Goal: Use online tool/utility: Utilize a website feature to perform a specific function

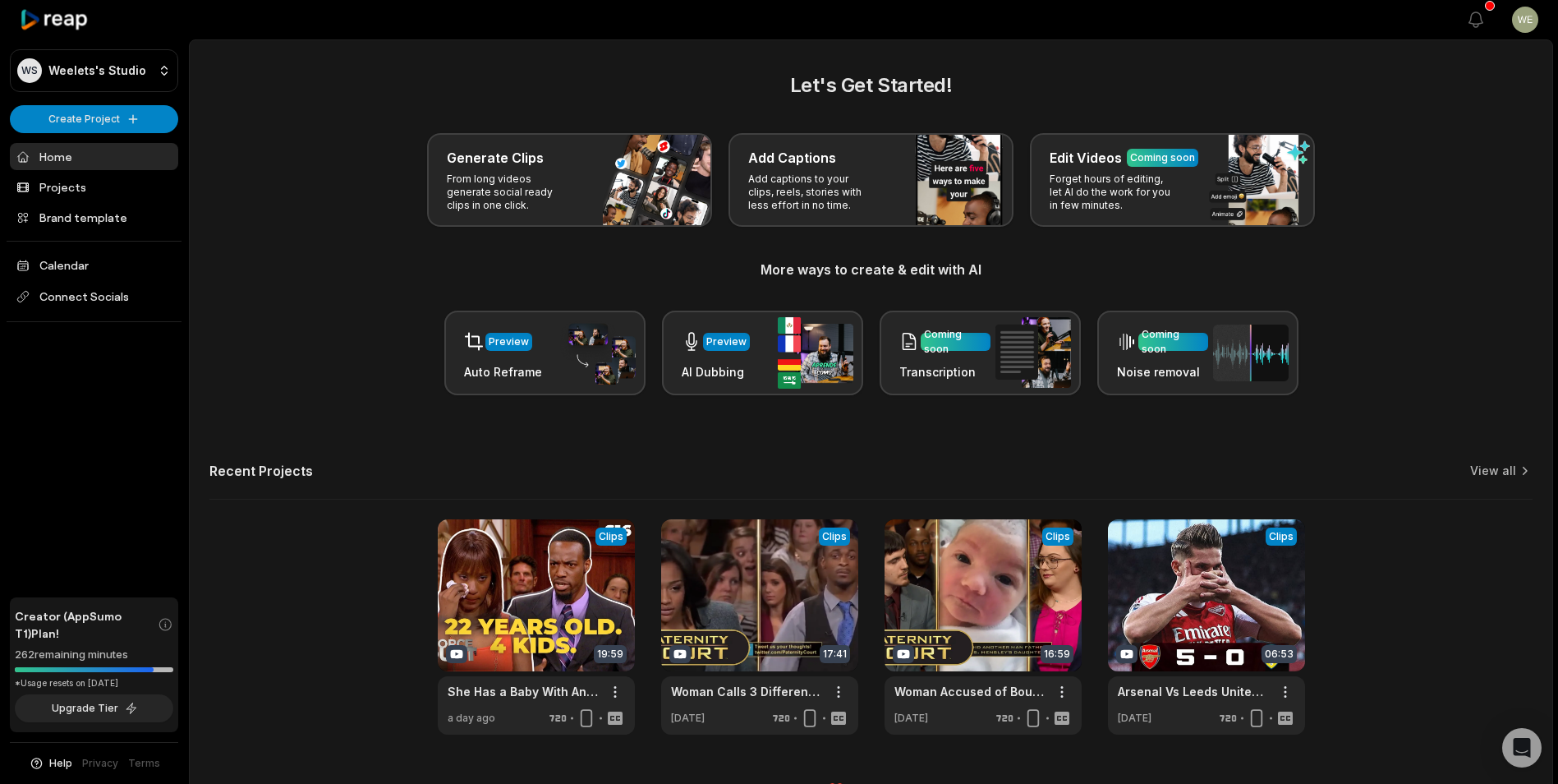
scroll to position [37, 0]
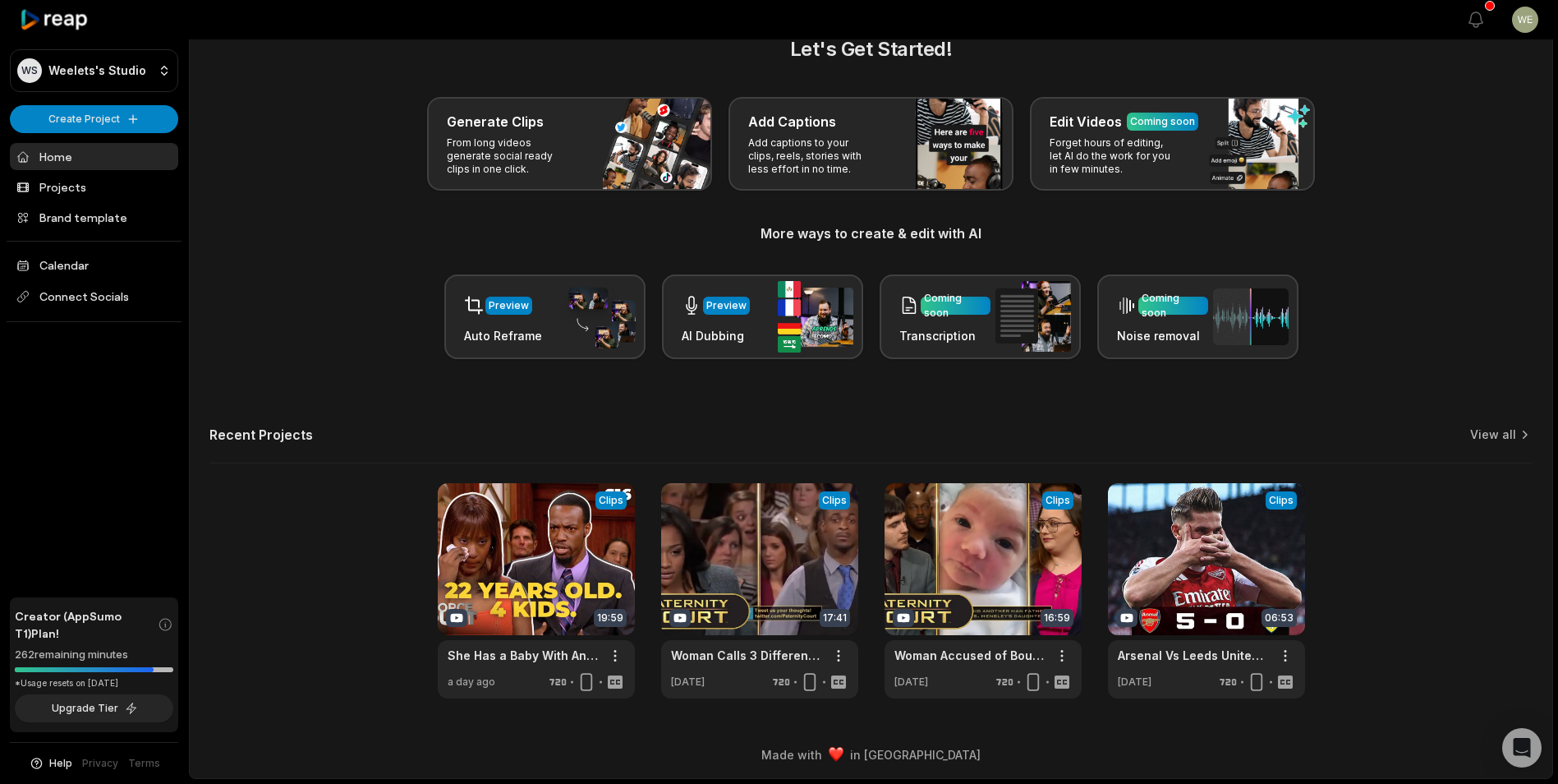
drag, startPoint x: 1049, startPoint y: 566, endPoint x: 1536, endPoint y: 508, distance: 490.4
click at [1049, 566] on link at bounding box center [983, 590] width 198 height 215
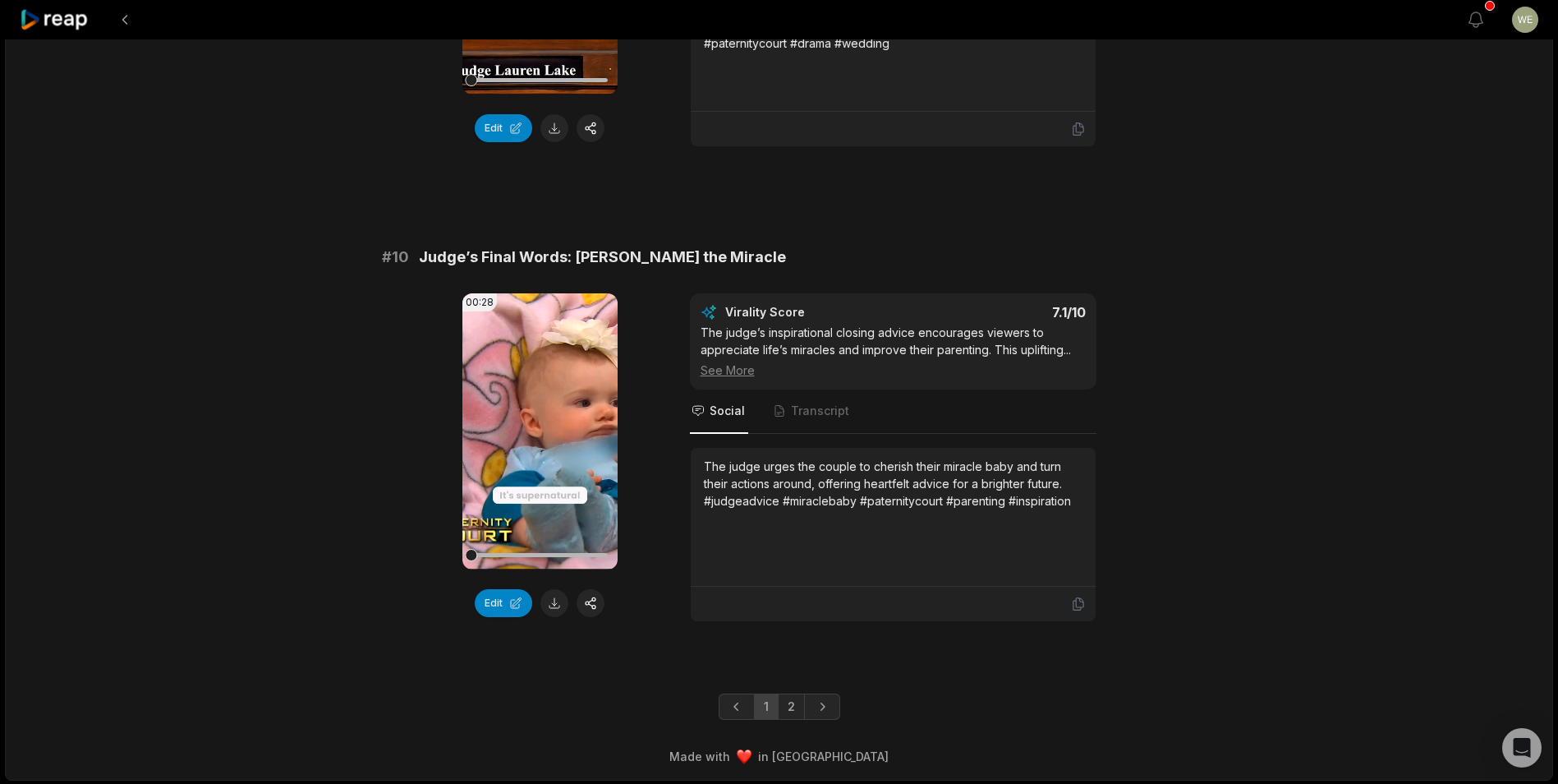
scroll to position [4267, 0]
click at [785, 704] on link "2" at bounding box center [791, 704] width 27 height 27
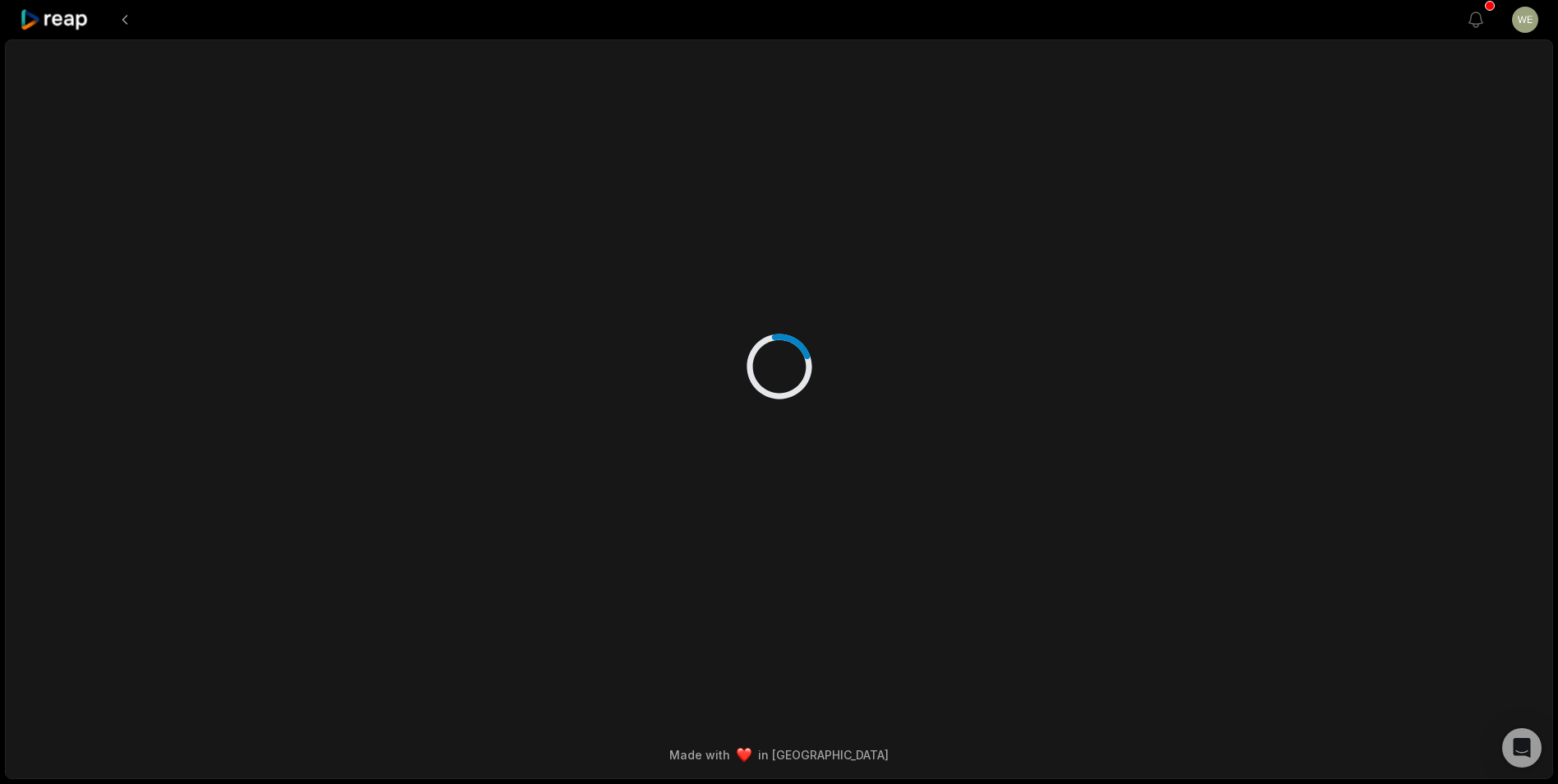
scroll to position [0, 0]
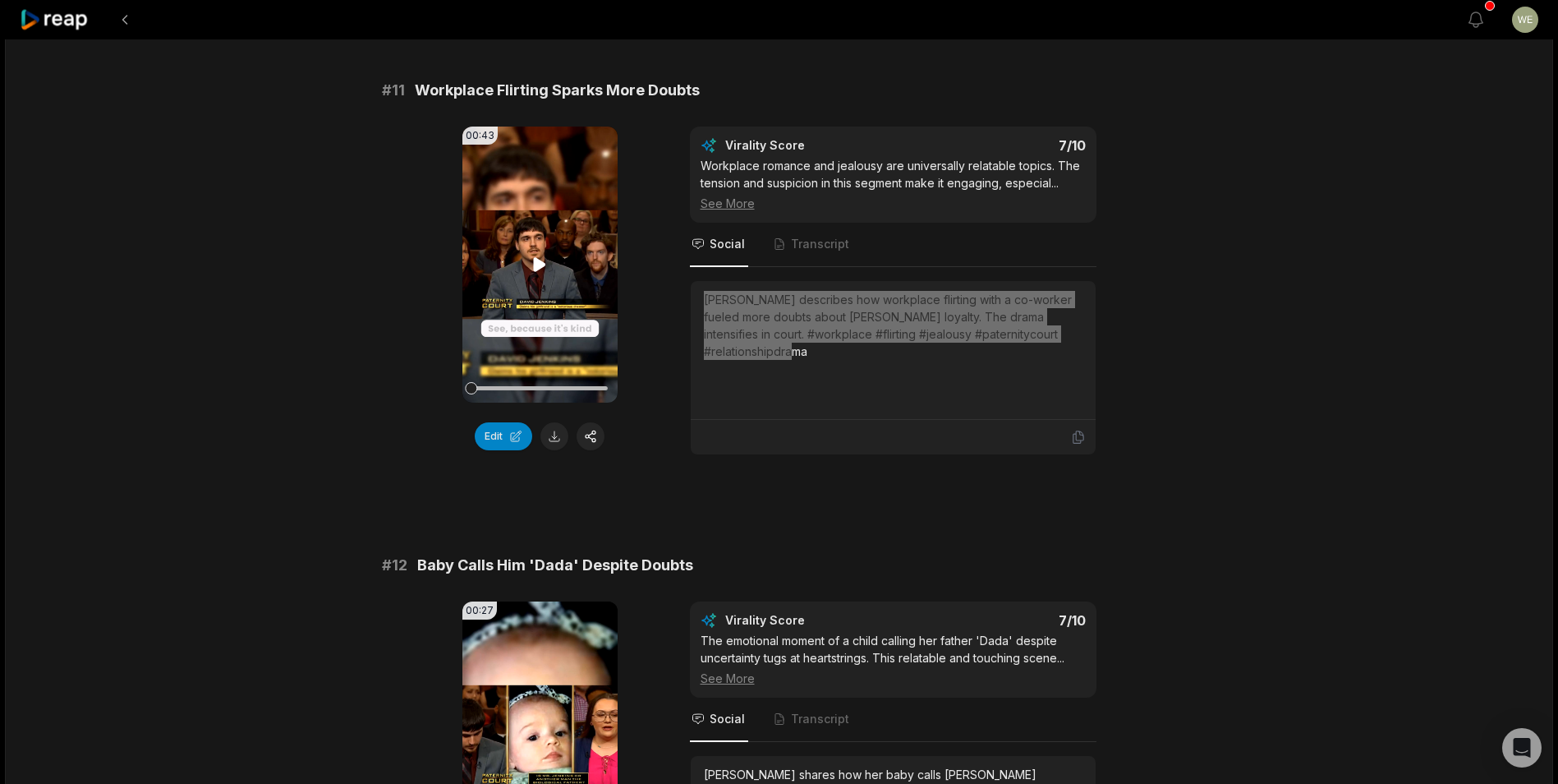
scroll to position [246, 0]
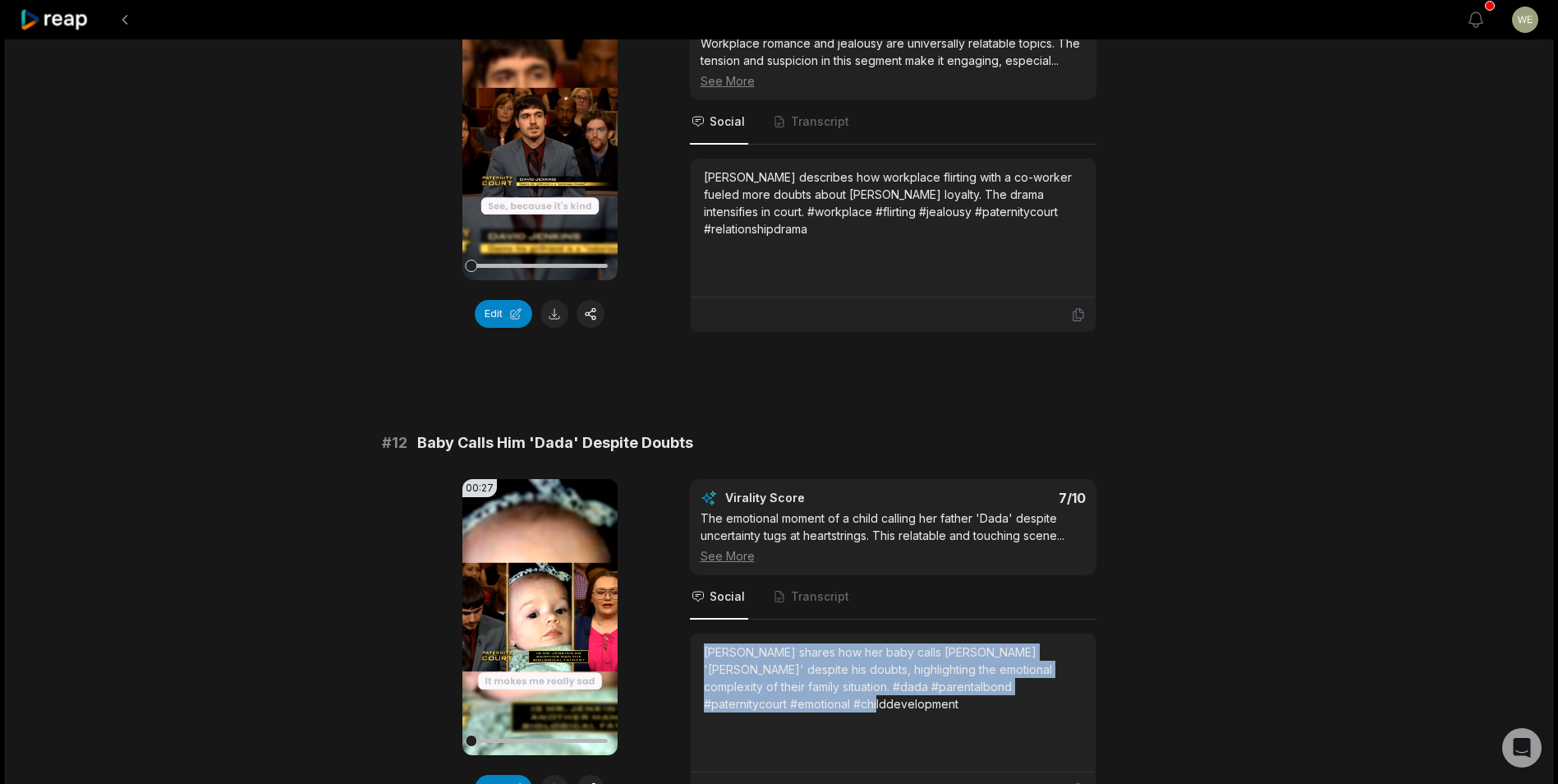
drag, startPoint x: 704, startPoint y: 656, endPoint x: 1083, endPoint y: 698, distance: 381.3
click at [1083, 698] on div "[PERSON_NAME] shares how her baby calls [PERSON_NAME] '[PERSON_NAME]' despite h…" at bounding box center [893, 703] width 405 height 139
drag, startPoint x: 1083, startPoint y: 698, endPoint x: 1038, endPoint y: 672, distance: 52.0
copy div "[PERSON_NAME] shares how her baby calls [PERSON_NAME] '[PERSON_NAME]' despite h…"
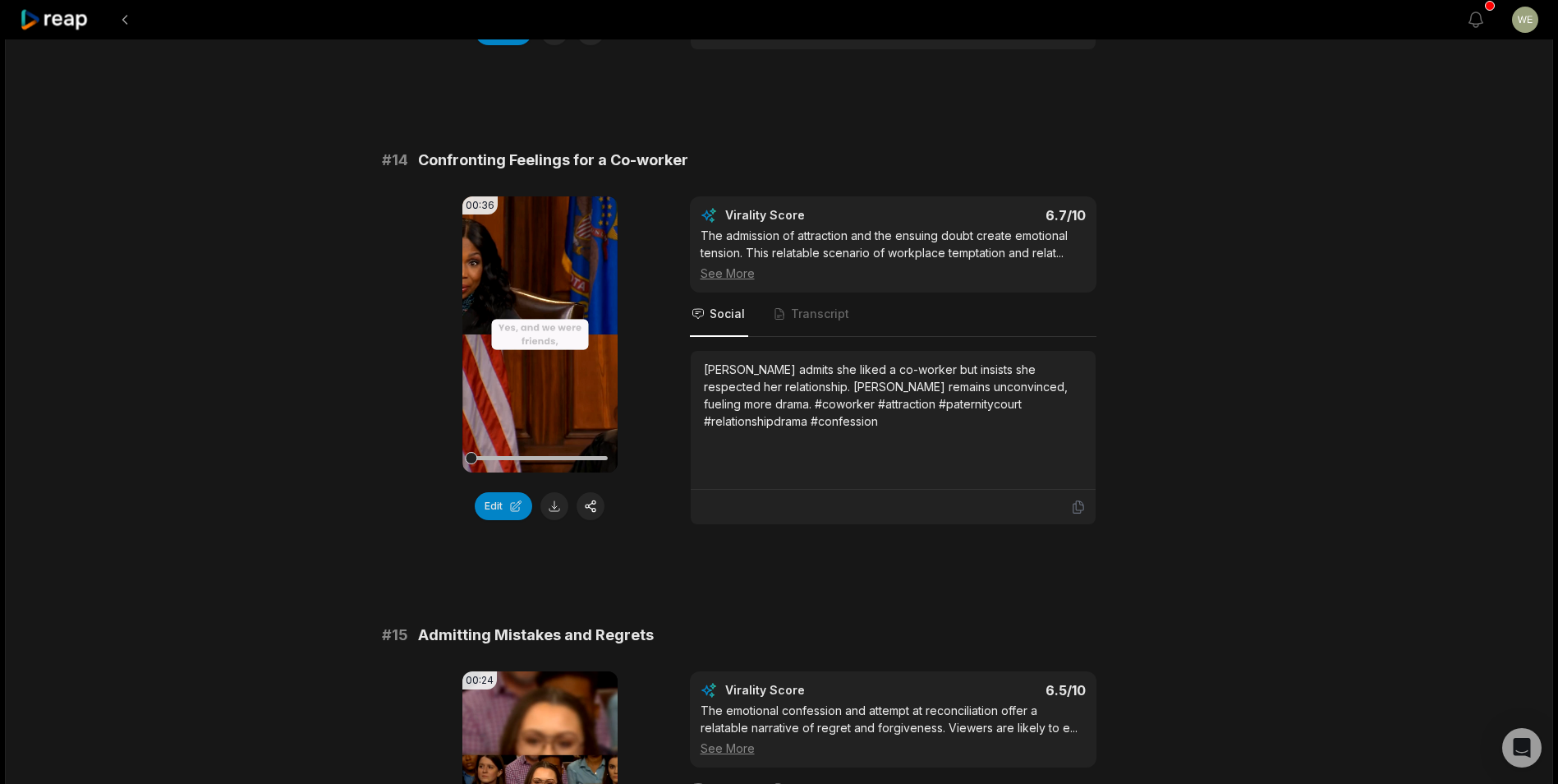
scroll to position [1725, 0]
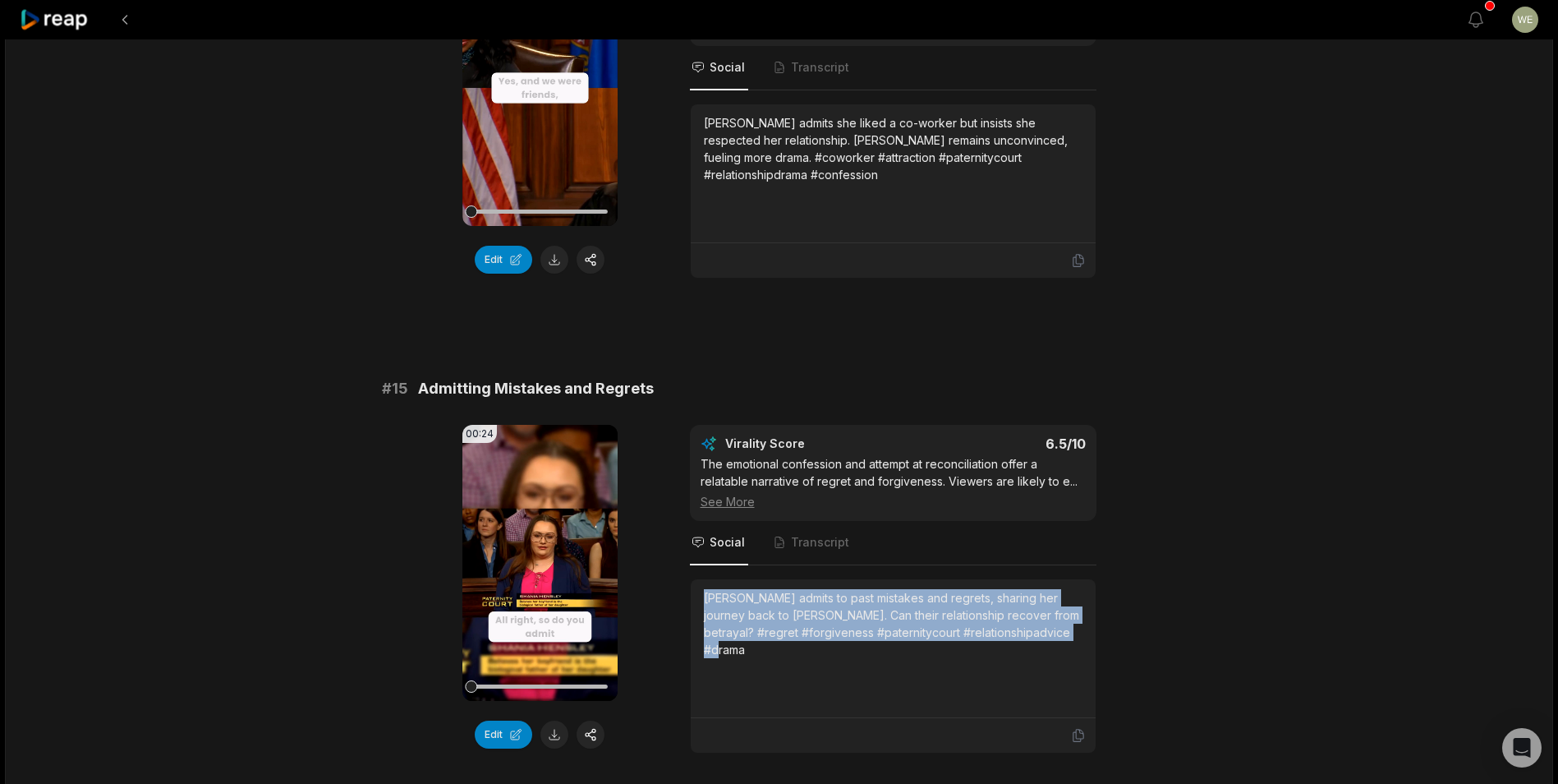
drag, startPoint x: 705, startPoint y: 595, endPoint x: 1155, endPoint y: 639, distance: 452.1
click at [1155, 639] on div "00:24 Your browser does not support mp4 format. Edit Virality Score 6.5 /10 The…" at bounding box center [779, 588] width 795 height 328
copy div "[PERSON_NAME] admits to past mistakes and regrets, sharing her journey back to …"
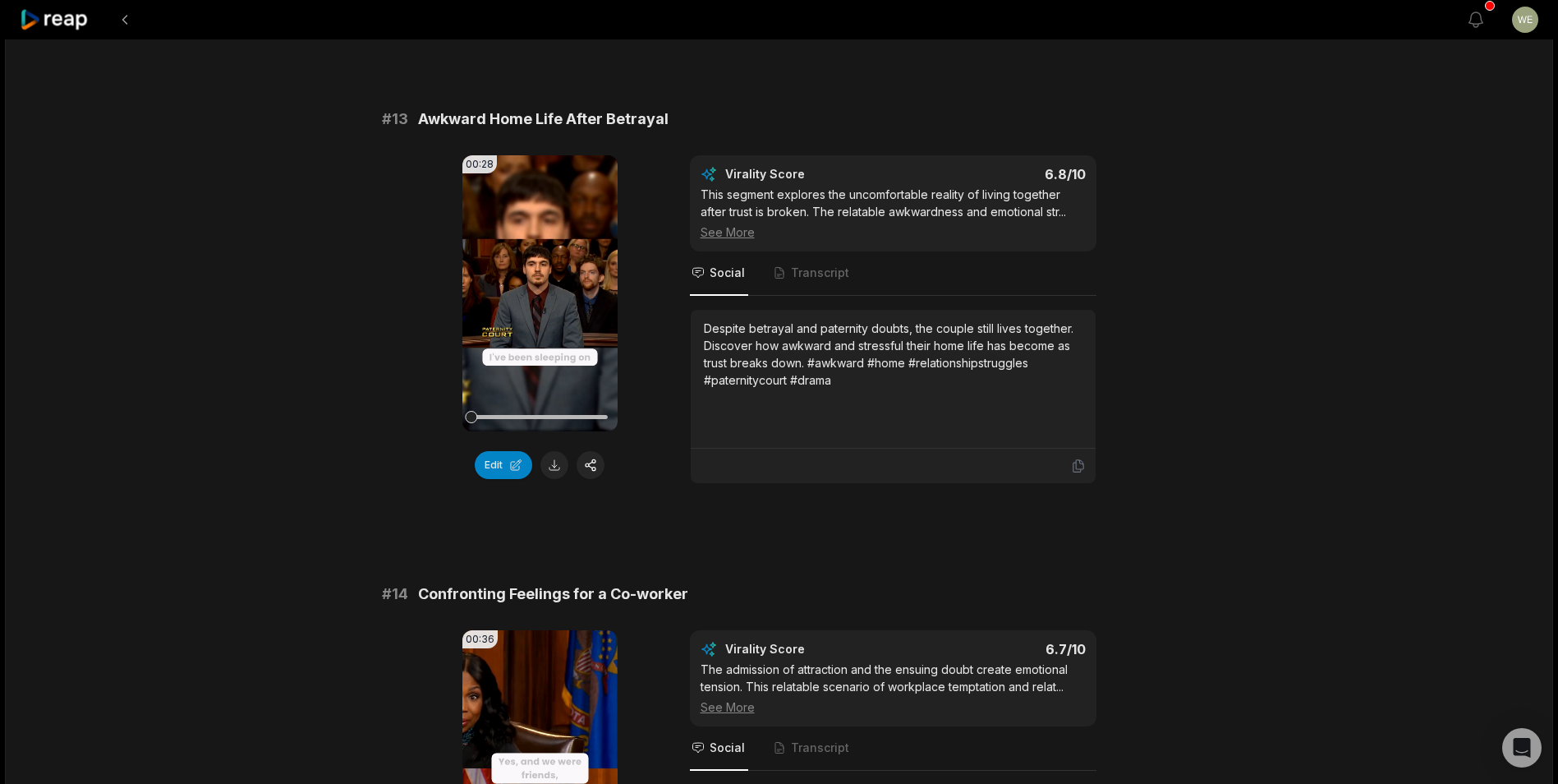
scroll to position [1036, 0]
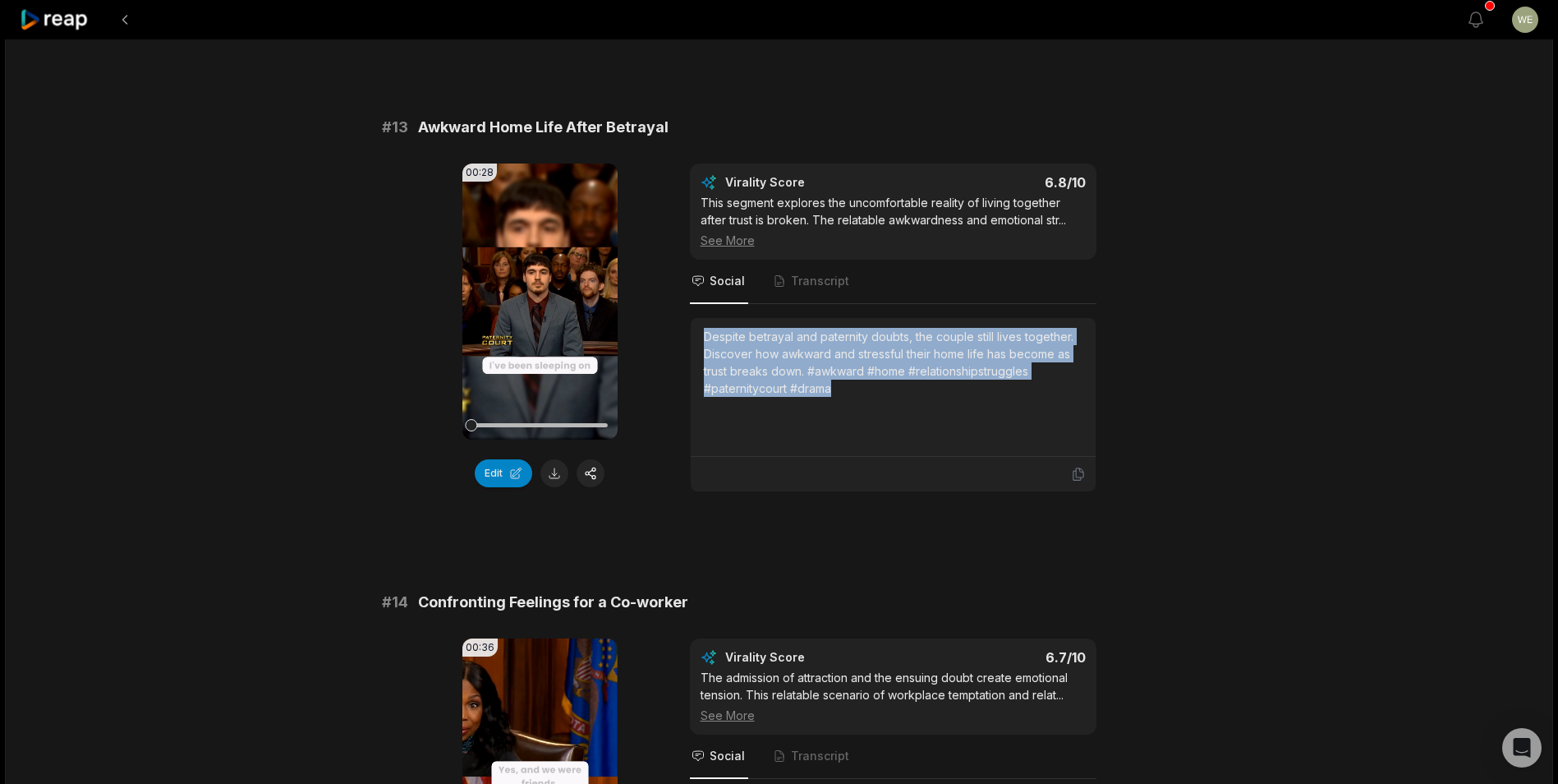
drag, startPoint x: 704, startPoint y: 337, endPoint x: 919, endPoint y: 412, distance: 227.7
click at [919, 412] on div "Despite betrayal and paternity doubts, the couple still lives together. Discove…" at bounding box center [894, 386] width 379 height 118
copy div "Despite betrayal and paternity doubts, the couple still lives together. Discove…"
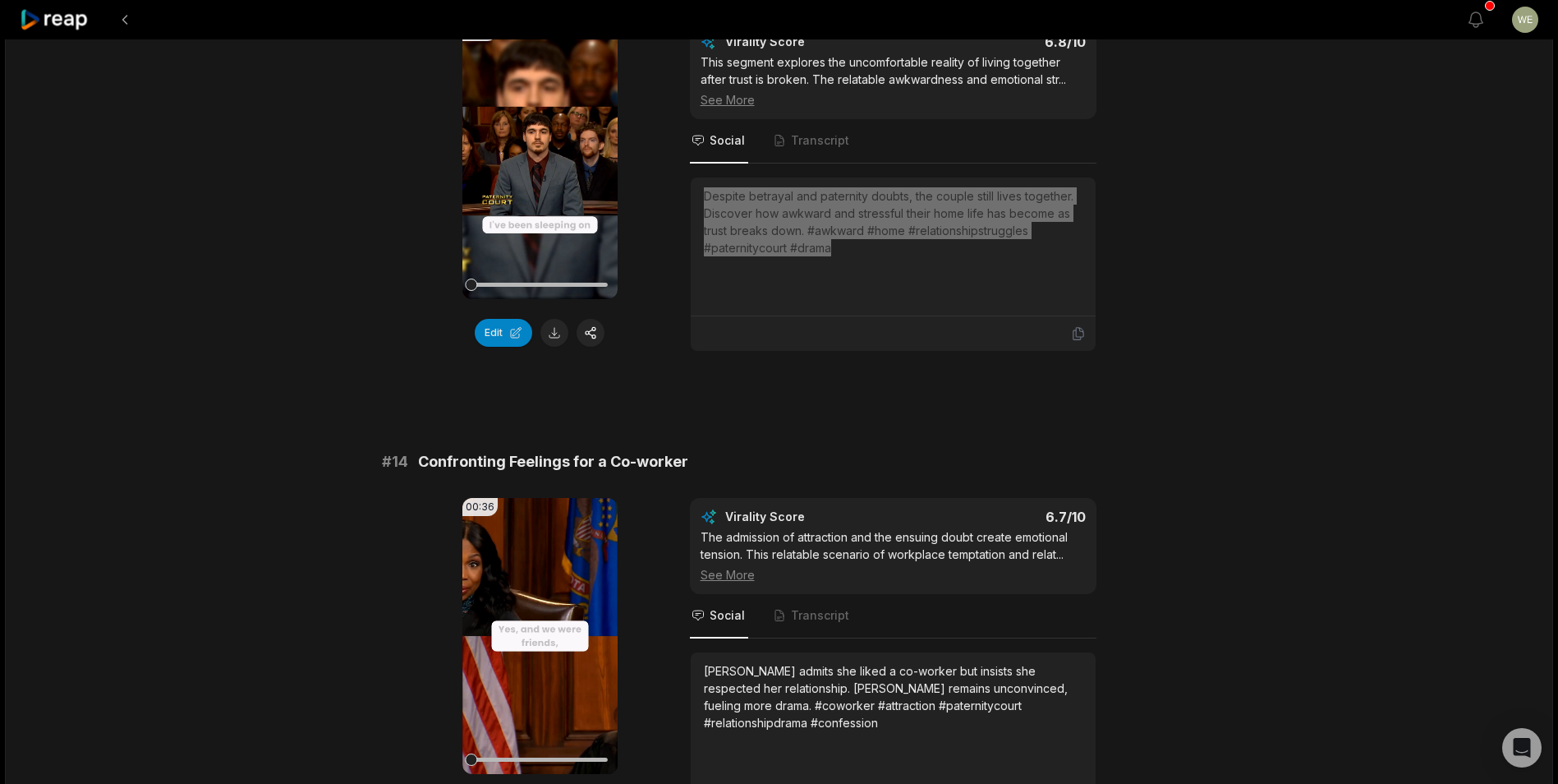
scroll to position [1283, 0]
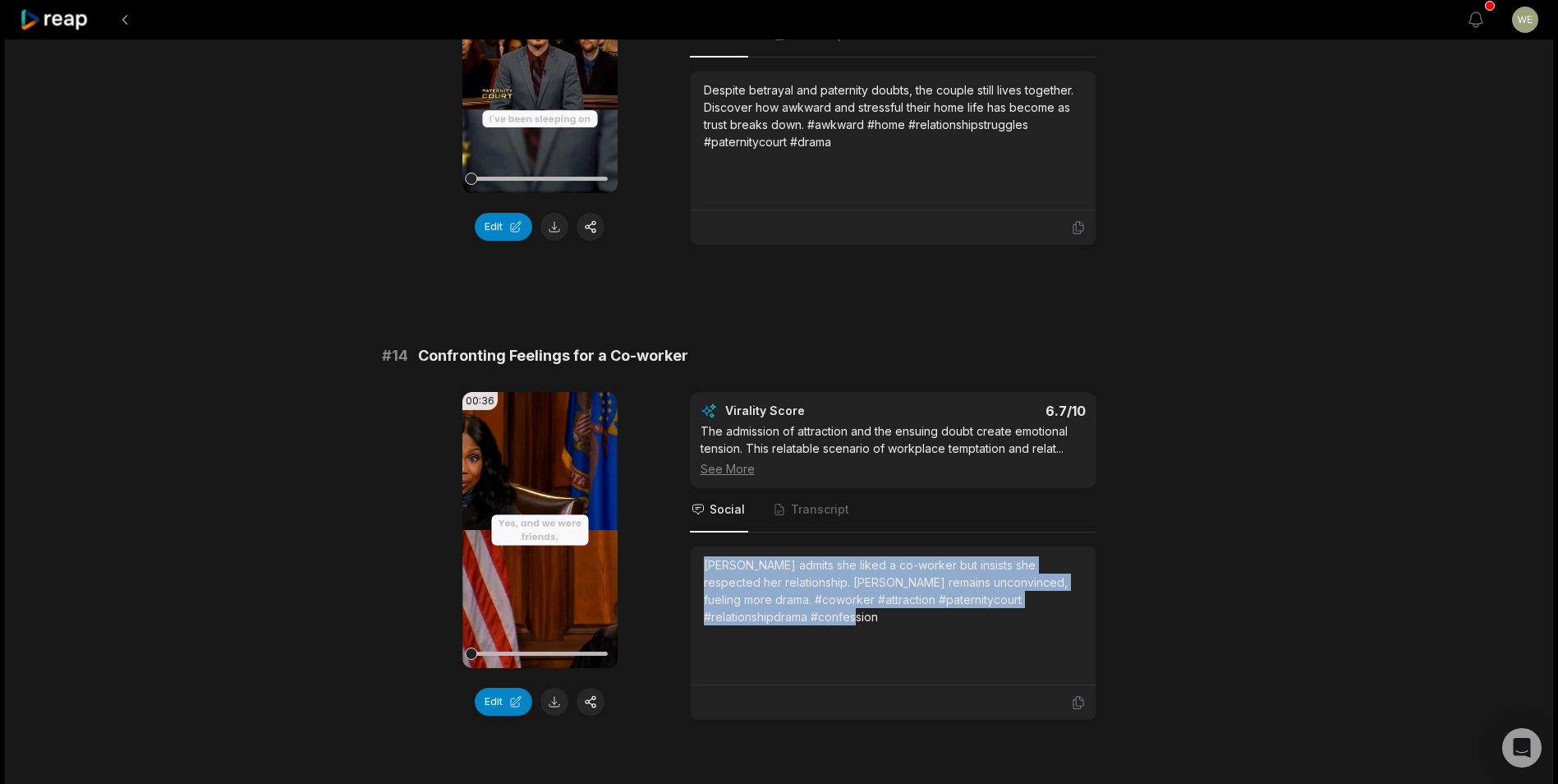
drag, startPoint x: 701, startPoint y: 564, endPoint x: 836, endPoint y: 624, distance: 147.7
click at [836, 624] on div "[PERSON_NAME] admits she liked a co-worker but insists she respected her relati…" at bounding box center [893, 616] width 405 height 139
drag, startPoint x: 836, startPoint y: 624, endPoint x: 758, endPoint y: 594, distance: 83.6
copy div "[PERSON_NAME] admits she liked a co-worker but insists she respected her relati…"
drag, startPoint x: 887, startPoint y: 357, endPoint x: 860, endPoint y: 334, distance: 35.5
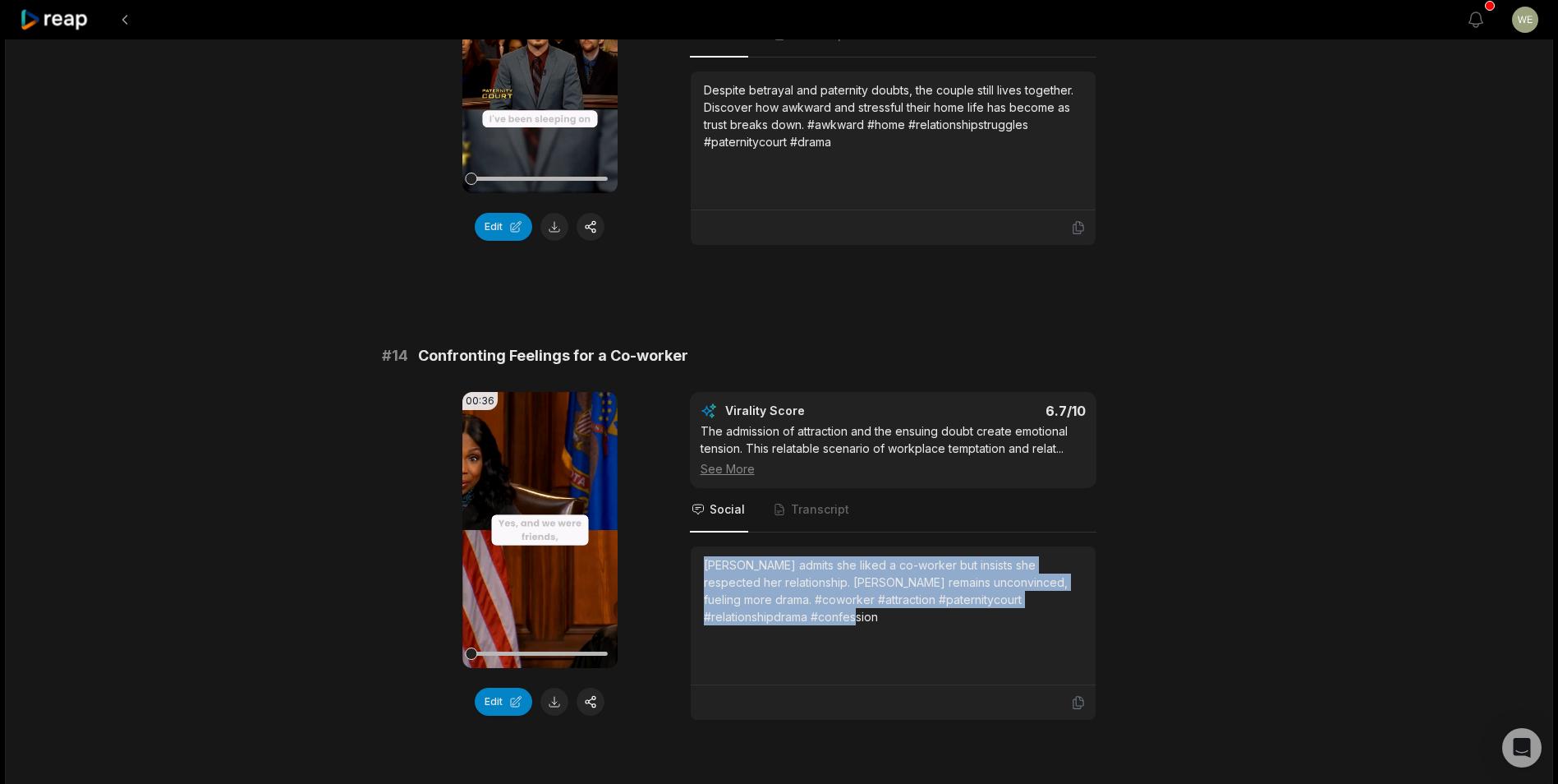
click at [887, 357] on div "# 14 Confronting Feelings for a Co-worker" at bounding box center [779, 355] width 795 height 23
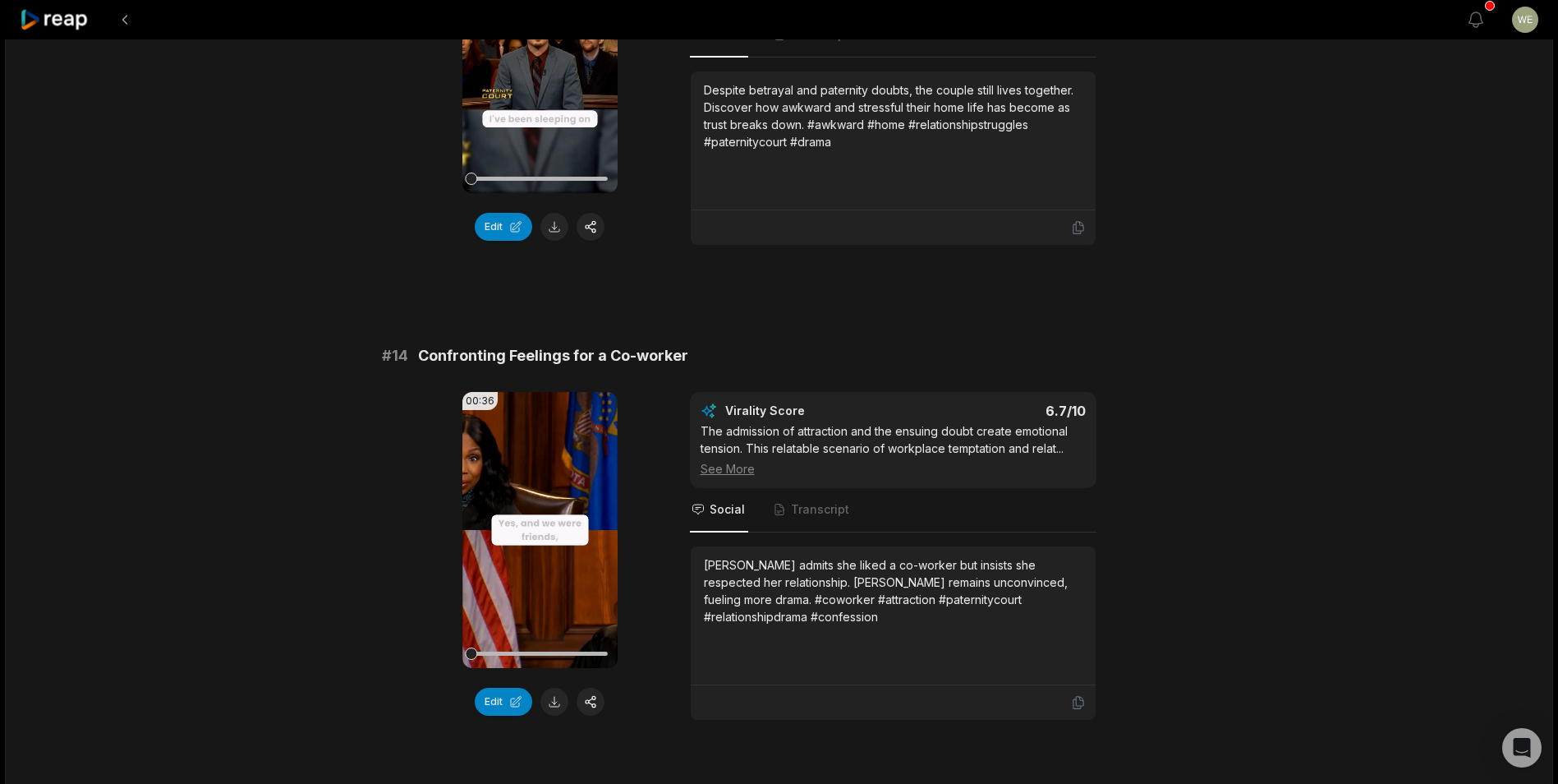
click at [70, 33] on div at bounding box center [55, 19] width 70 height 39
click at [69, 27] on icon at bounding box center [55, 20] width 70 height 22
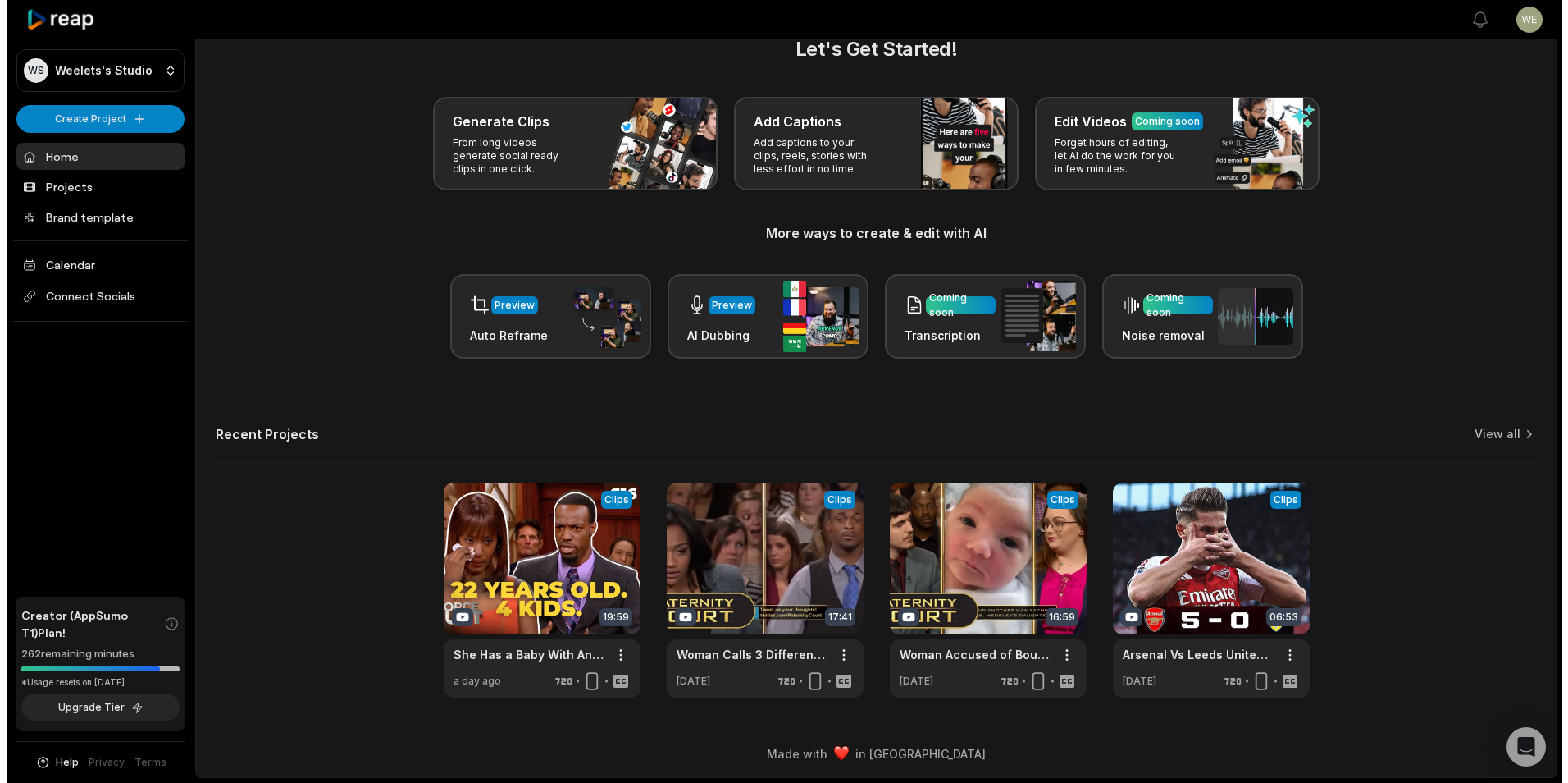
scroll to position [37, 0]
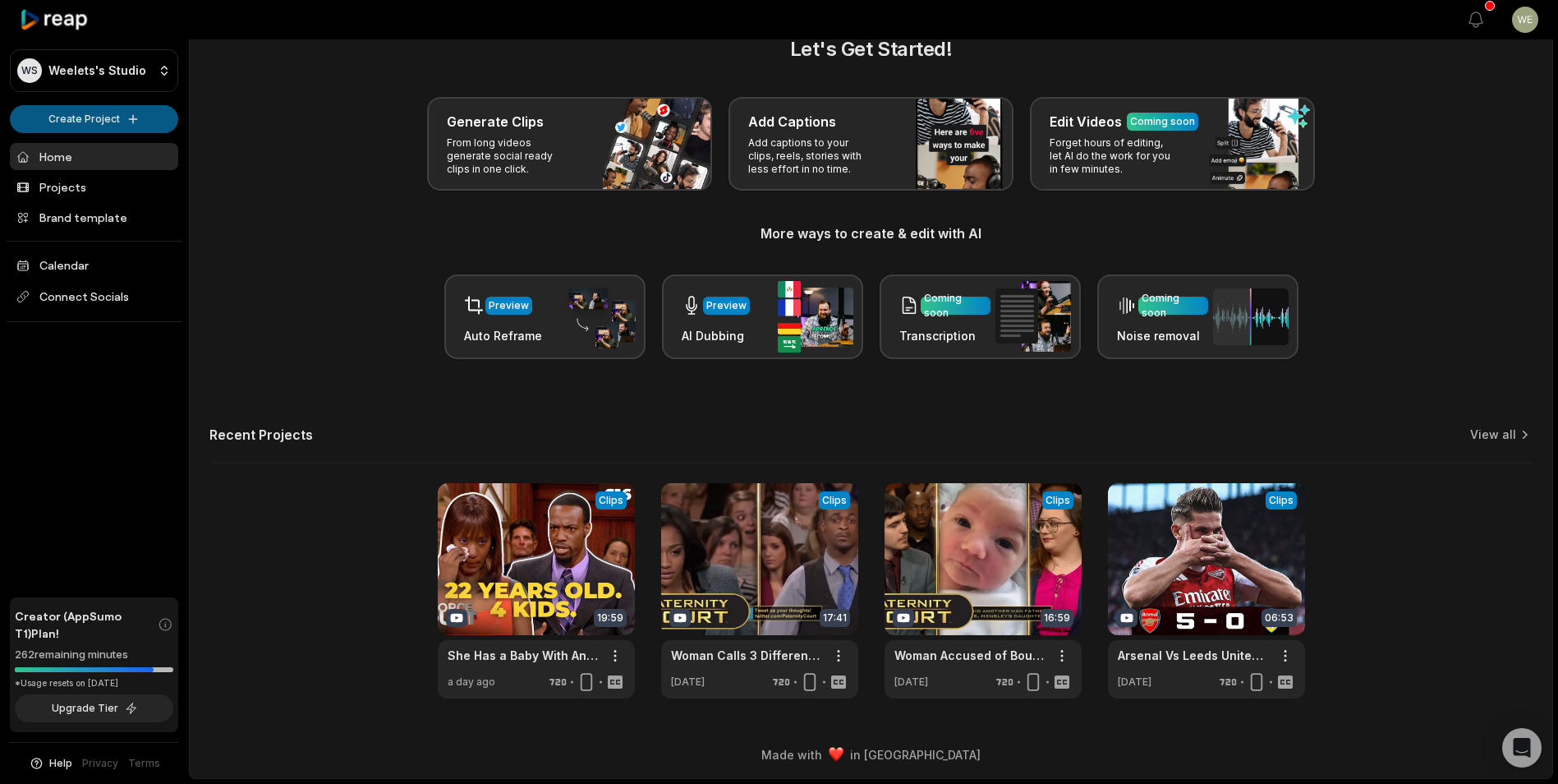
click at [101, 119] on html "WS Weelets's Studio Create Project Home Projects Brand template Calendar Connec…" at bounding box center [779, 355] width 1558 height 784
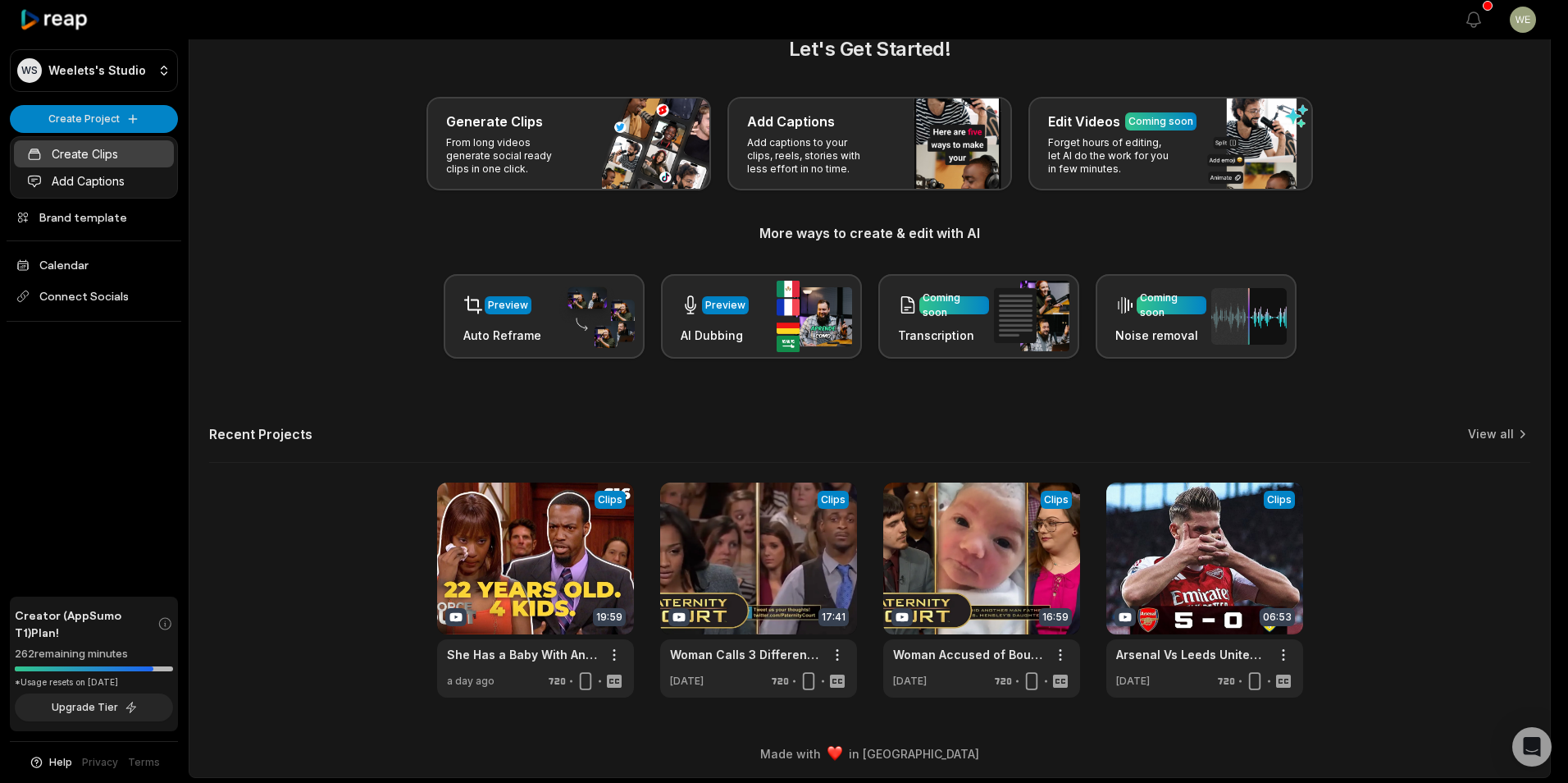
click at [102, 150] on link "Create Clips" at bounding box center [93, 154] width 160 height 27
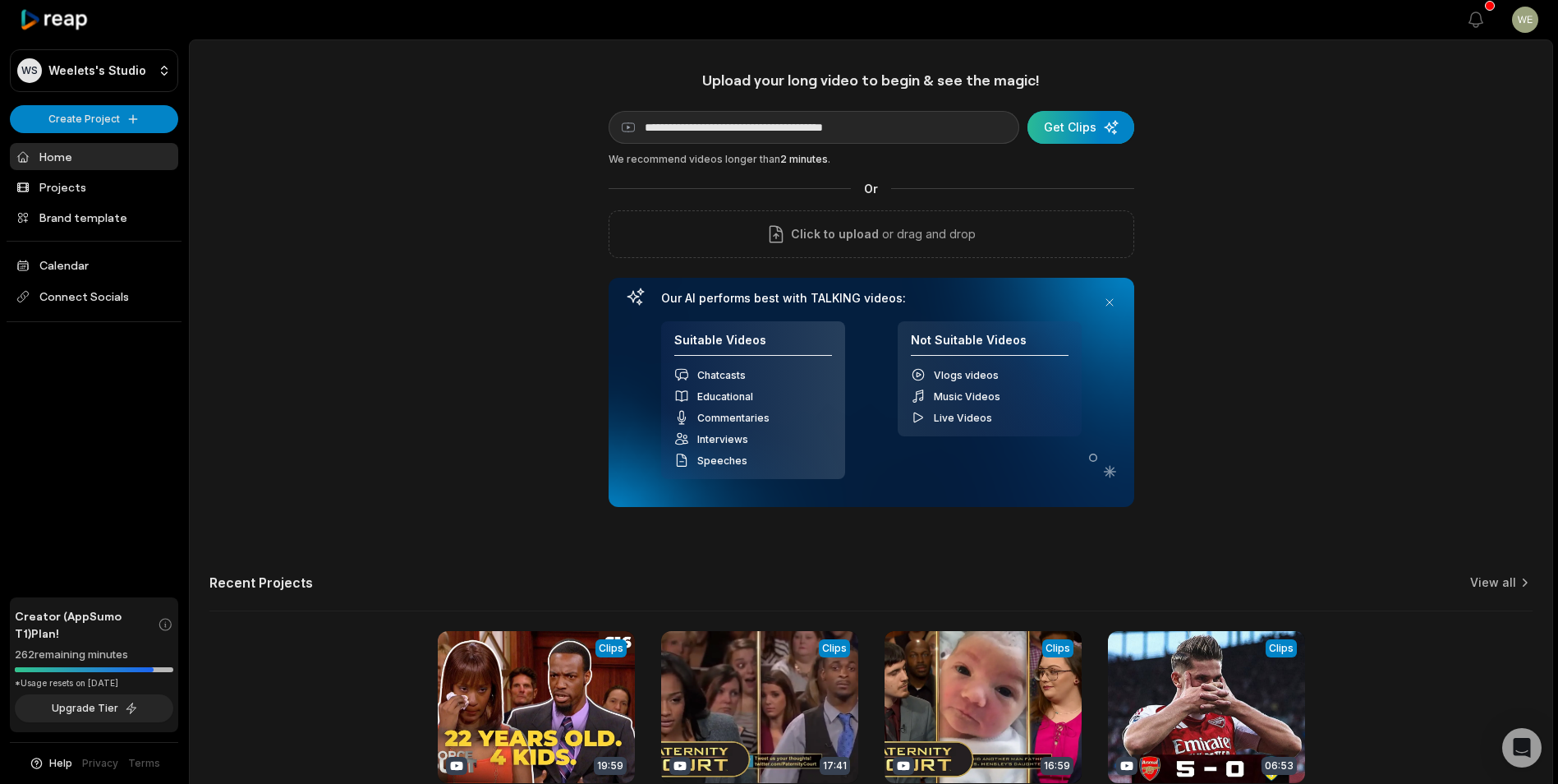
type input "**********"
click at [1069, 124] on div "submit" at bounding box center [1080, 127] width 107 height 33
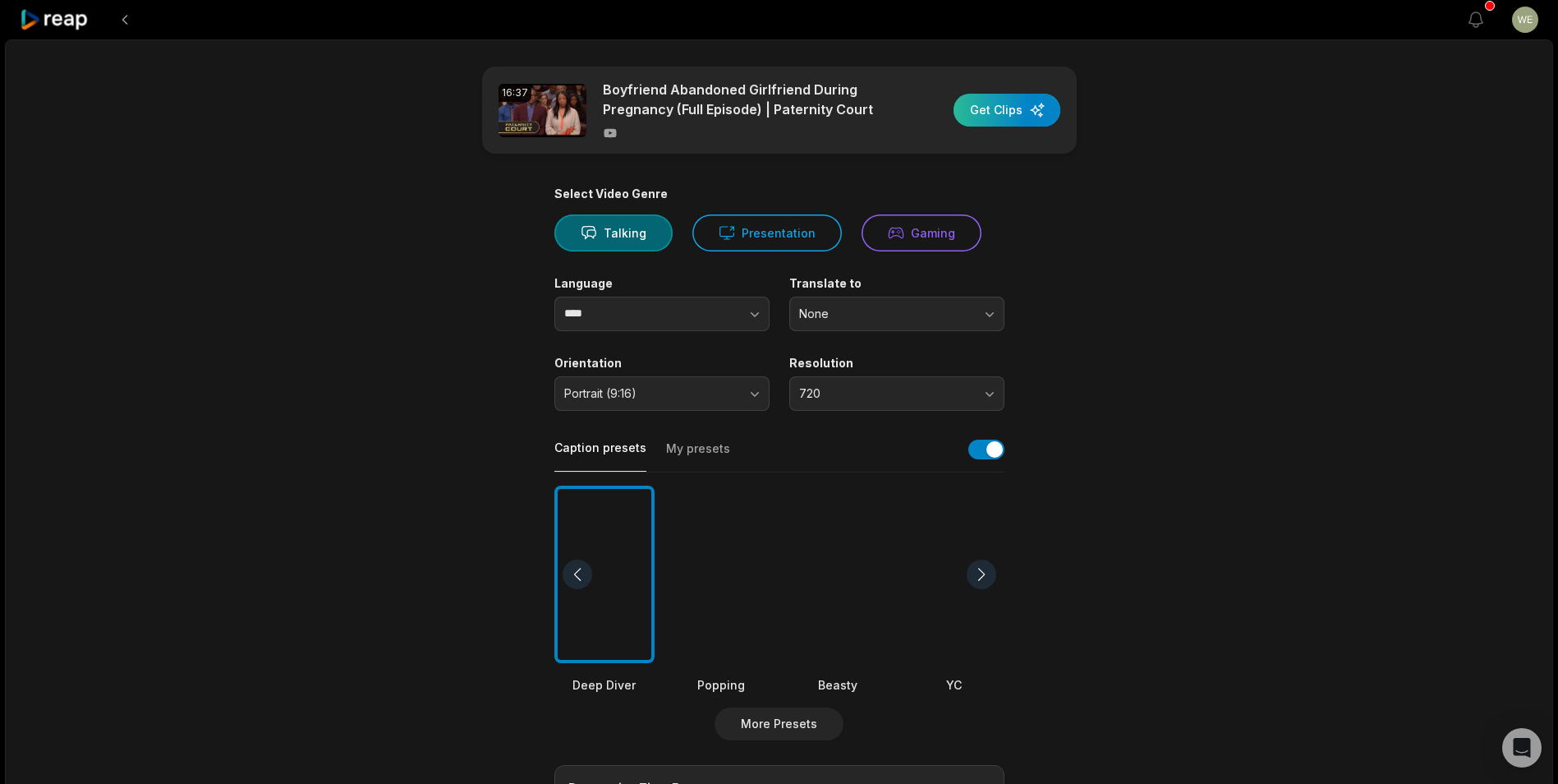
click at [994, 111] on div "button" at bounding box center [1006, 110] width 107 height 33
